Goal: Information Seeking & Learning: Learn about a topic

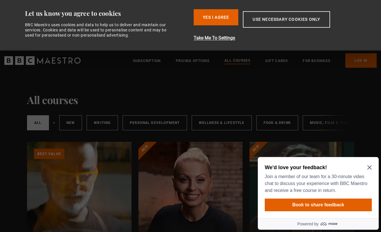
click at [368, 166] on icon "Close Maze Prompt" at bounding box center [369, 167] width 4 height 4
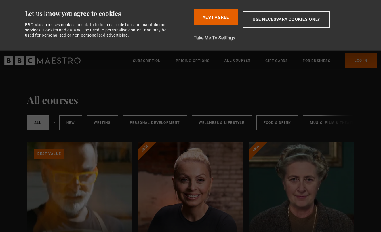
click at [227, 38] on button "Take Me To Settings" at bounding box center [277, 38] width 167 height 7
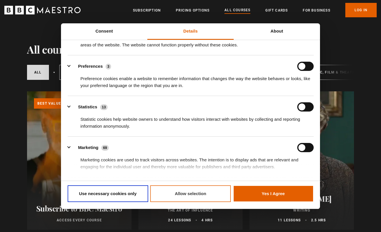
click at [180, 193] on button "Allow selection" at bounding box center [190, 193] width 81 height 17
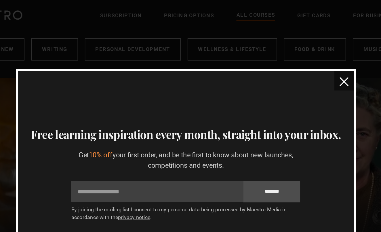
scroll to position [33, 0]
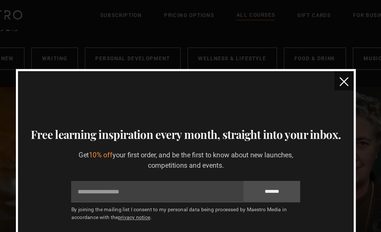
click at [294, 54] on img "close" at bounding box center [297, 55] width 6 height 6
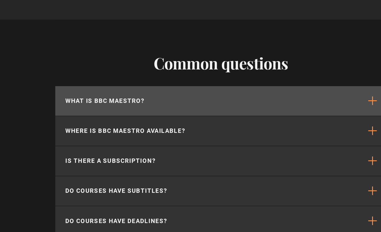
scroll to position [2499, 0]
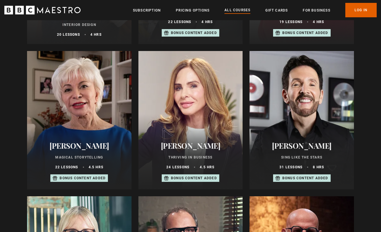
scroll to position [331, 0]
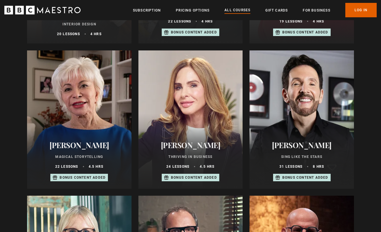
click at [301, 142] on h2 "[PERSON_NAME]" at bounding box center [301, 144] width 91 height 9
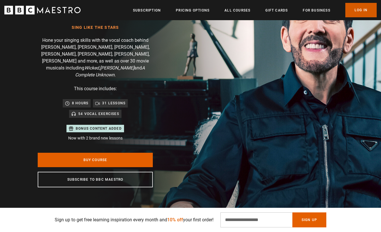
scroll to position [0, 377]
click at [363, 9] on link "Log In" at bounding box center [360, 10] width 31 height 14
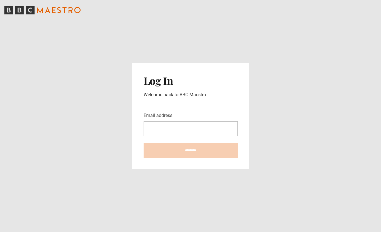
click at [155, 130] on input "Email address" at bounding box center [191, 128] width 94 height 15
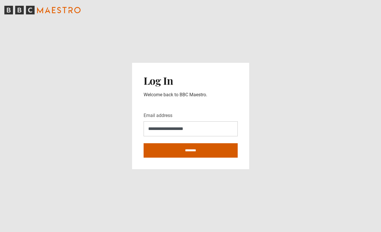
type input "**********"
click at [161, 149] on input "********" at bounding box center [191, 150] width 94 height 14
type input "**********"
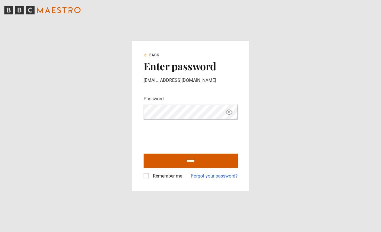
click at [176, 160] on input "******" at bounding box center [191, 160] width 94 height 14
type input "**********"
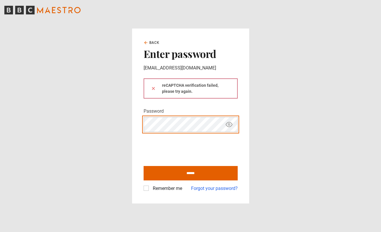
click at [153, 88] on button at bounding box center [153, 88] width 5 height 6
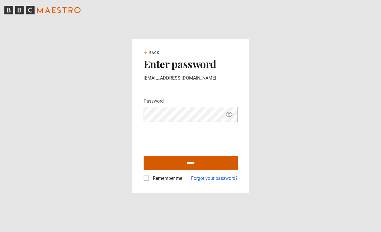
click at [193, 162] on input "******" at bounding box center [191, 163] width 94 height 14
type input "**********"
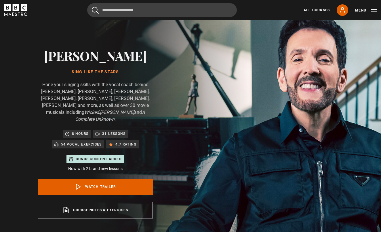
scroll to position [21, 0]
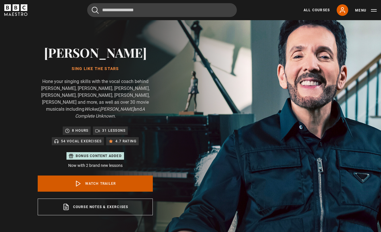
click at [94, 177] on link "Watch Trailer" at bounding box center [95, 183] width 115 height 16
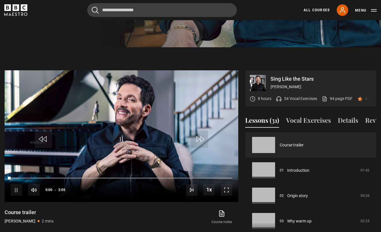
scroll to position [275, 0]
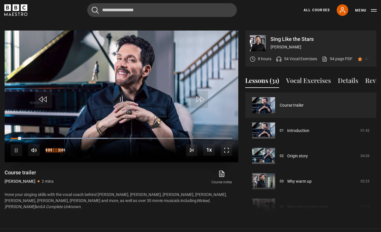
click at [35, 144] on span "Video Player" at bounding box center [34, 150] width 12 height 12
click at [34, 144] on span "Video Player" at bounding box center [34, 150] width 12 height 12
click at [19, 144] on span "Video Player" at bounding box center [17, 150] width 12 height 12
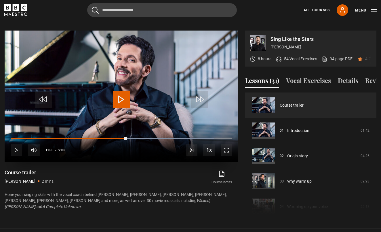
click at [19, 144] on span "Video Player" at bounding box center [17, 150] width 12 height 12
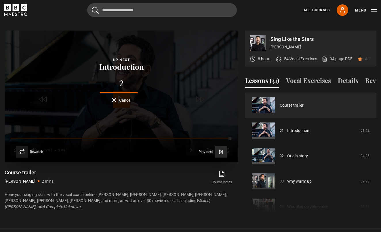
click at [212, 150] on span "Play next" at bounding box center [206, 151] width 14 height 3
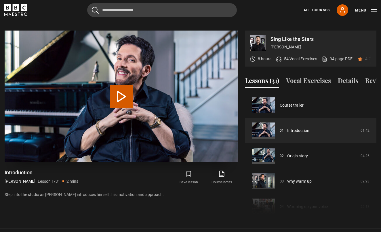
click at [121, 90] on button "Play Lesson Introduction" at bounding box center [121, 96] width 23 height 23
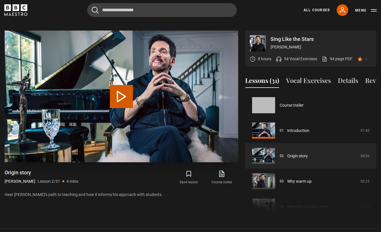
scroll to position [25, 0]
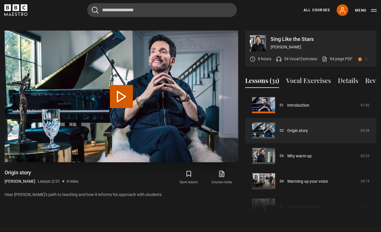
click at [122, 90] on button "Play Lesson Origin story" at bounding box center [121, 96] width 23 height 23
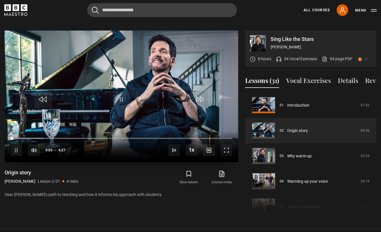
click at [227, 144] on span "Video Player" at bounding box center [227, 150] width 12 height 12
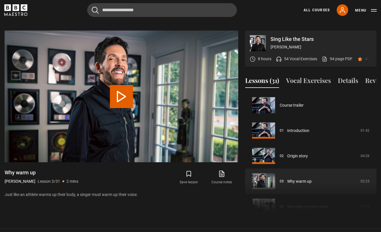
scroll to position [51, 0]
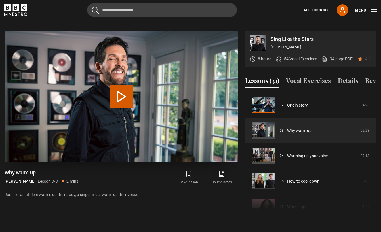
click at [127, 89] on button "Play Lesson Why warm up" at bounding box center [121, 96] width 23 height 23
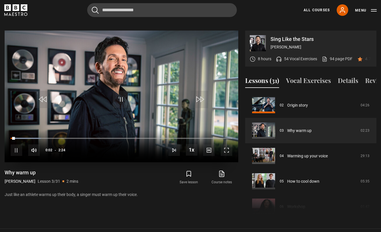
click at [228, 144] on span "Video Player" at bounding box center [227, 150] width 12 height 12
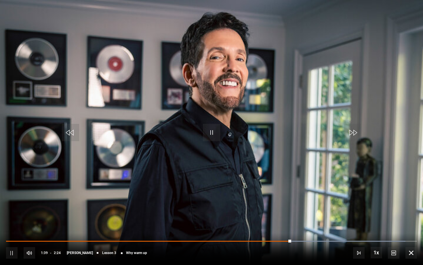
click at [12, 231] on span "Video Player" at bounding box center [12, 253] width 12 height 12
click at [215, 134] on span "Video Player" at bounding box center [211, 132] width 17 height 17
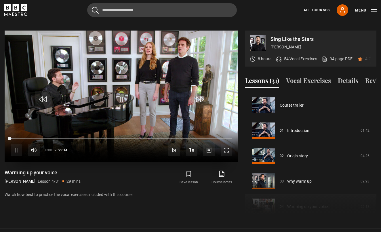
scroll to position [76, 0]
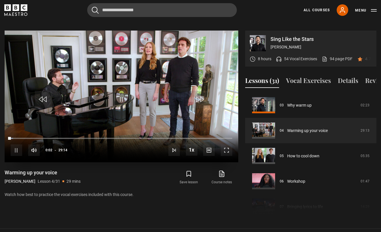
click at [228, 144] on span "Video Player" at bounding box center [227, 150] width 12 height 12
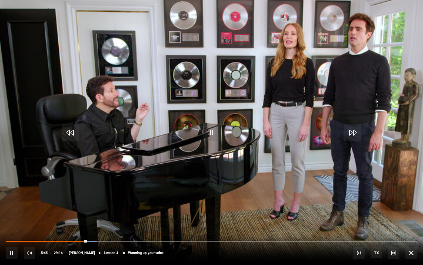
click at [12, 231] on span "Video Player" at bounding box center [12, 253] width 12 height 12
click at [11, 231] on span "Video Player" at bounding box center [12, 253] width 12 height 12
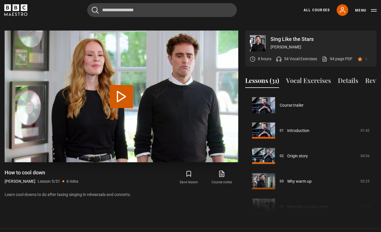
scroll to position [101, 0]
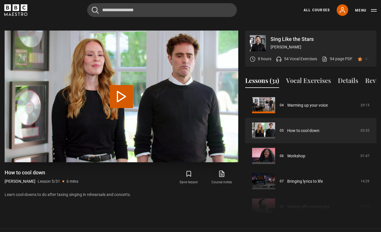
click at [120, 89] on button "Play Lesson How to cool down" at bounding box center [121, 96] width 23 height 23
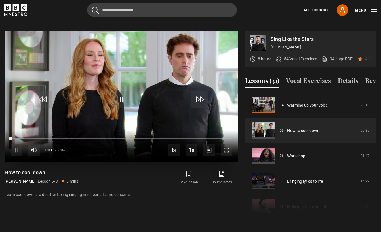
click at [225, 144] on span "Video Player" at bounding box center [227, 150] width 12 height 12
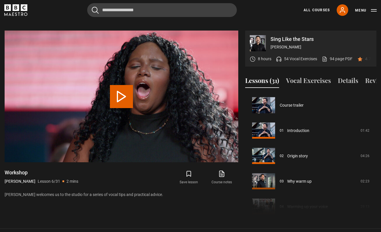
scroll to position [127, 0]
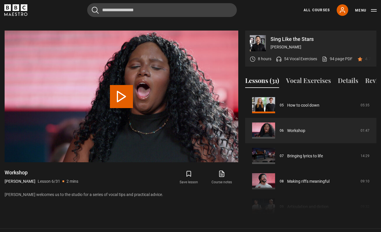
click at [221, 170] on icon at bounding box center [221, 173] width 7 height 7
click at [121, 91] on button "Play Lesson Workshop" at bounding box center [121, 96] width 23 height 23
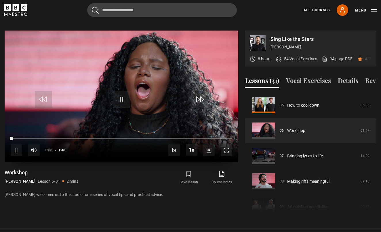
click at [227, 144] on span "Video Player" at bounding box center [227, 150] width 12 height 12
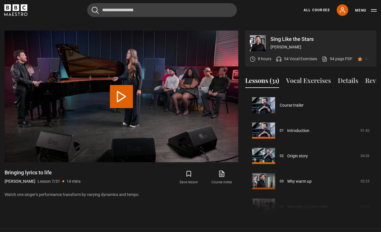
scroll to position [152, 0]
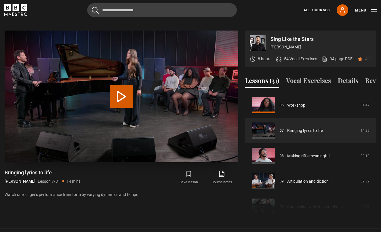
click at [117, 86] on button "Play Lesson Bringing lyrics to life" at bounding box center [121, 96] width 23 height 23
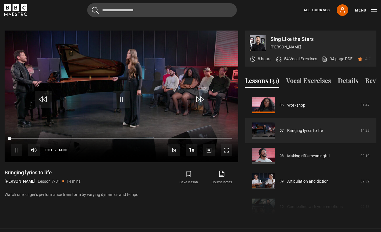
click at [220, 171] on icon at bounding box center [222, 174] width 5 height 6
click at [227, 144] on span "Video Player" at bounding box center [227, 150] width 12 height 12
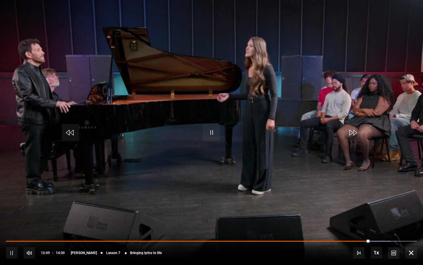
click at [290, 17] on video "Video Player" at bounding box center [211, 132] width 423 height 265
click at [212, 133] on span "Video Player" at bounding box center [211, 132] width 17 height 17
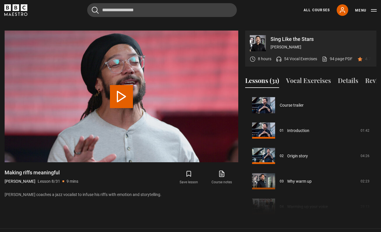
scroll to position [177, 0]
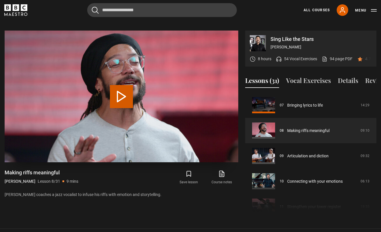
click at [125, 89] on button "Play Lesson Making riffs meaningful" at bounding box center [121, 96] width 23 height 23
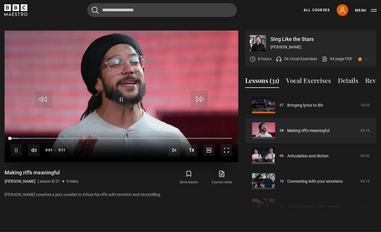
click at [230, 144] on span "Video Player" at bounding box center [227, 150] width 12 height 12
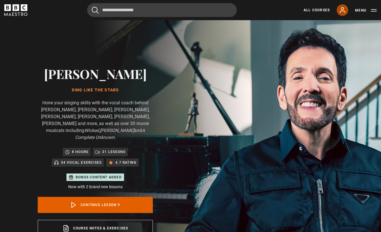
click at [341, 10] on icon at bounding box center [342, 10] width 7 height 7
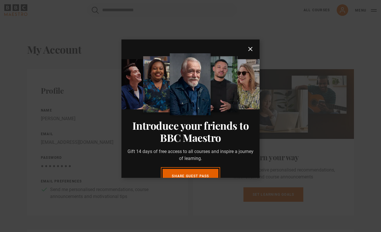
click at [249, 49] on icon "submit" at bounding box center [250, 48] width 7 height 7
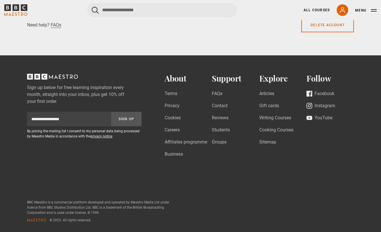
scroll to position [772, 0]
click at [376, 11] on button "Menu" at bounding box center [366, 10] width 22 height 6
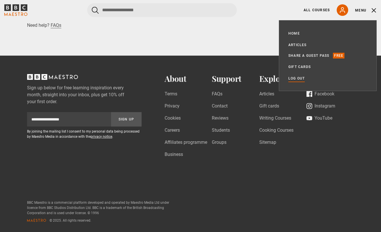
click at [293, 79] on link "Log out" at bounding box center [296, 78] width 16 height 6
